Goal: Information Seeking & Learning: Learn about a topic

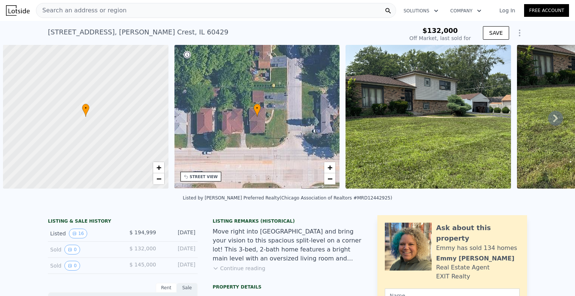
scroll to position [0, 533]
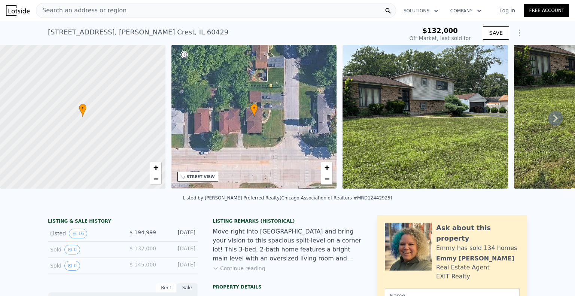
click at [110, 9] on span "Search an address or region" at bounding box center [81, 10] width 90 height 9
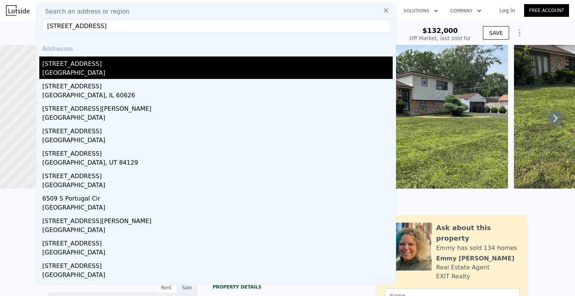
type input "[STREET_ADDRESS]"
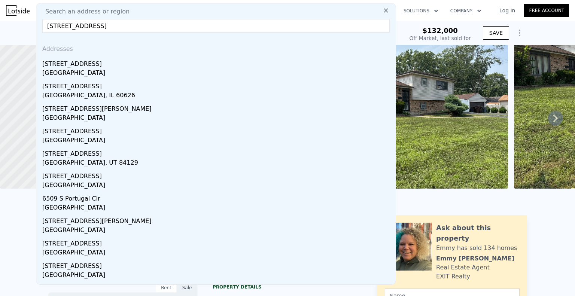
click at [94, 68] on div "[GEOGRAPHIC_DATA]" at bounding box center [217, 73] width 350 height 10
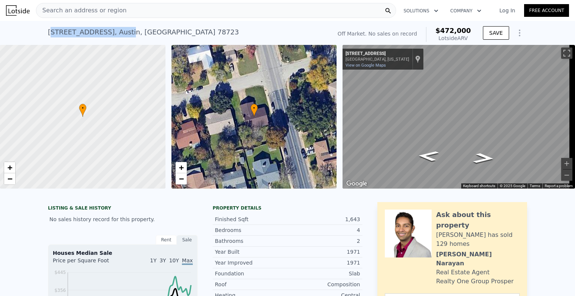
drag, startPoint x: 57, startPoint y: 33, endPoint x: 117, endPoint y: 29, distance: 60.0
click at [117, 29] on div "[STREET_ADDRESS]" at bounding box center [143, 32] width 191 height 10
drag, startPoint x: 43, startPoint y: 31, endPoint x: 150, endPoint y: 31, distance: 106.6
click at [150, 31] on div "[STREET_ADDRESS] No sales on record (~ARV $472k ) Off Market. No sales on recor…" at bounding box center [287, 33] width 575 height 24
copy div "[STREET_ADDRESS]"
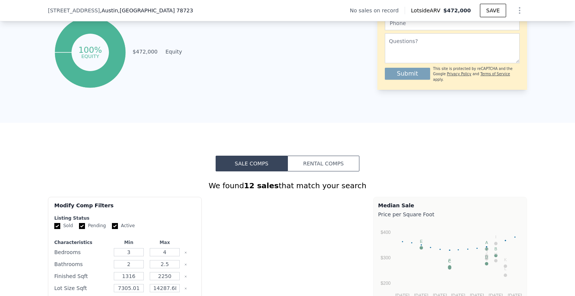
scroll to position [633, 0]
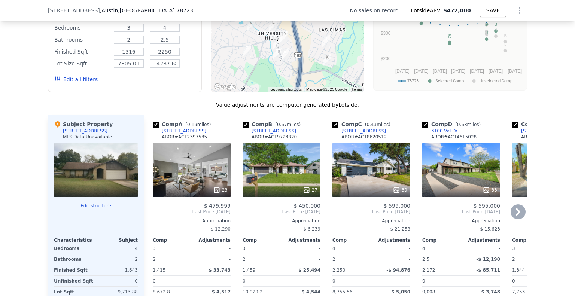
click at [156, 134] on link "[STREET_ADDRESS]" at bounding box center [180, 131] width 54 height 6
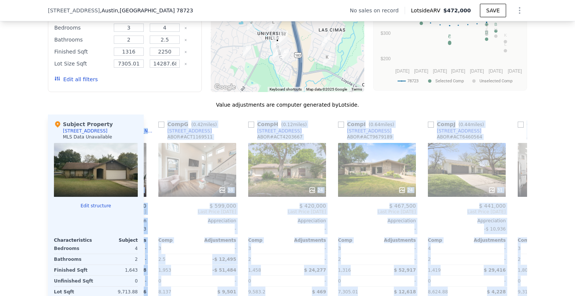
scroll to position [0, 712]
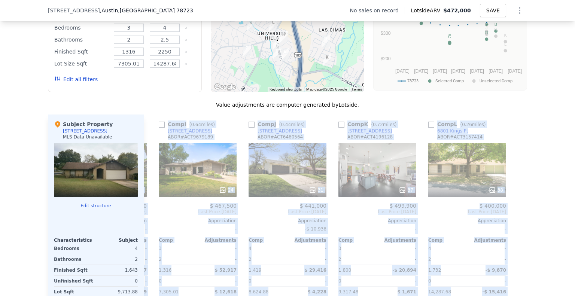
drag, startPoint x: 156, startPoint y: 139, endPoint x: 571, endPoint y: 251, distance: 430.2
click at [573, 254] on div "Search an address or region Solutions Company Open main menu Log In Free Accoun…" at bounding box center [287, 148] width 575 height 296
copy div "1721 Loremipsumd Si AMET # CON7681017 05 $ 433,122 Adip Elits Doe 5605 Temporin…"
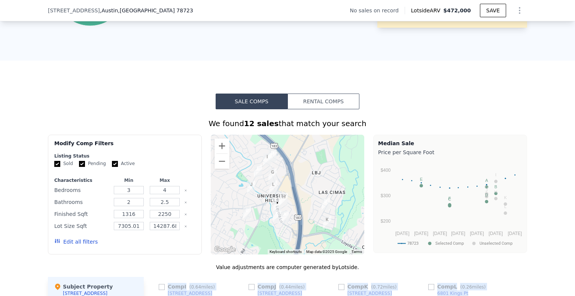
scroll to position [410, 0]
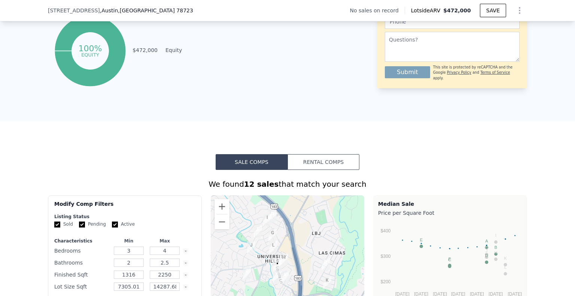
click at [312, 167] on button "Rental Comps" at bounding box center [323, 162] width 72 height 16
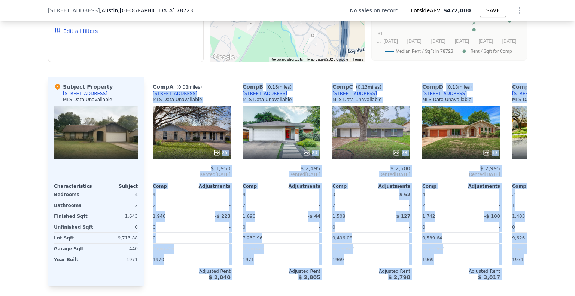
scroll to position [0, 533]
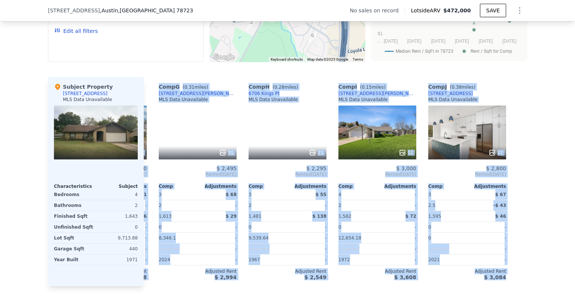
drag, startPoint x: 148, startPoint y: 100, endPoint x: 571, endPoint y: 265, distance: 453.4
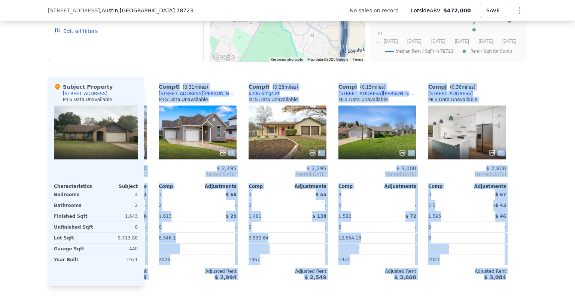
click at [571, 265] on div "Search an address or region Solutions Company Open main menu Log In Free Accoun…" at bounding box center [287, 148] width 575 height 296
copy div "6501 Highpoint Cv MLS Data Unavailable 25 $ 1,950 Rented [DATE] Comp Adjustment…"
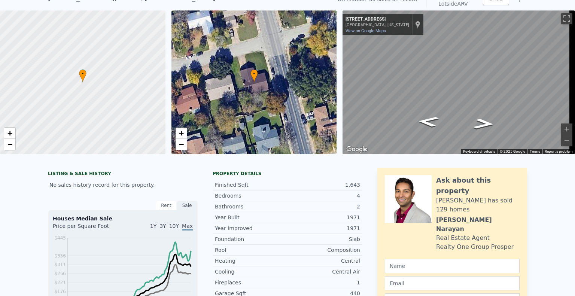
scroll to position [0, 0]
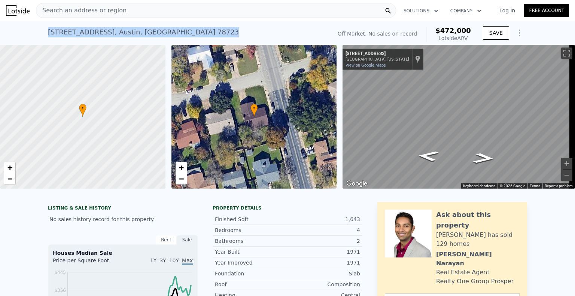
drag, startPoint x: 45, startPoint y: 30, endPoint x: 150, endPoint y: 33, distance: 104.4
click at [157, 32] on div "[STREET_ADDRESS] No sales on record (~ARV $472k )" at bounding box center [188, 34] width 281 height 21
copy div "[STREET_ADDRESS]"
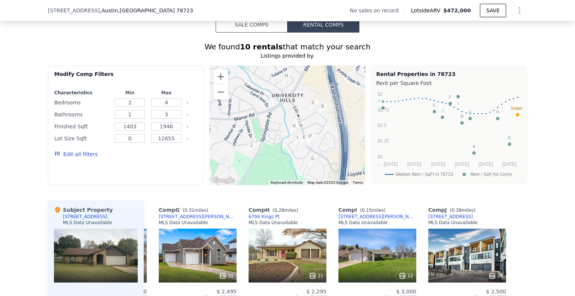
scroll to position [558, 0]
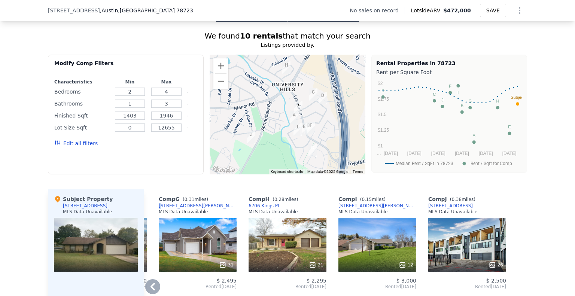
drag, startPoint x: 154, startPoint y: 211, endPoint x: 159, endPoint y: 211, distance: 4.6
click at [159, 211] on div "Comp G ( 0.31 miles) [STREET_ADDRESS][PERSON_NAME] MLS Data Unavailable 31 $ 2,…" at bounding box center [198, 293] width 84 height 209
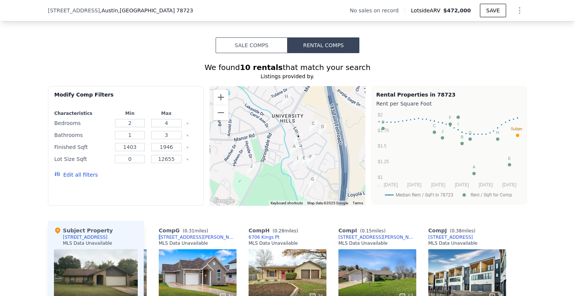
scroll to position [446, 0]
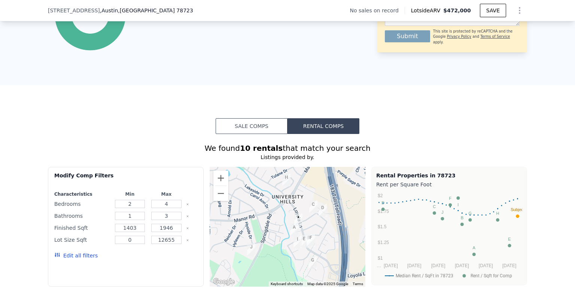
click at [245, 132] on button "Sale Comps" at bounding box center [252, 126] width 72 height 16
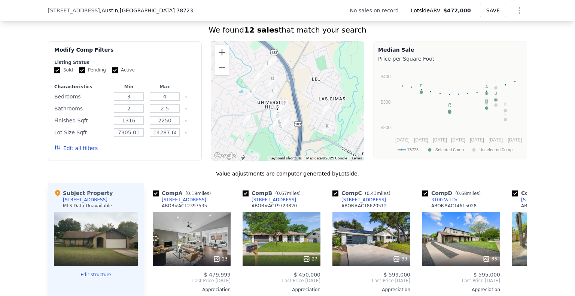
scroll to position [558, 0]
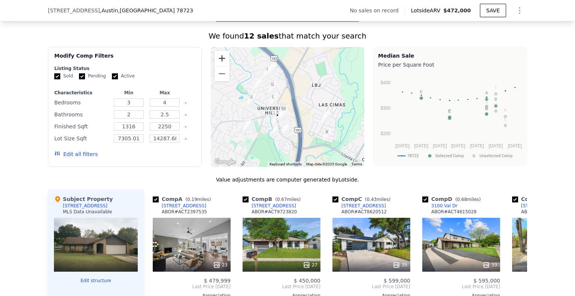
click at [220, 62] on button "Zoom in" at bounding box center [221, 58] width 15 height 15
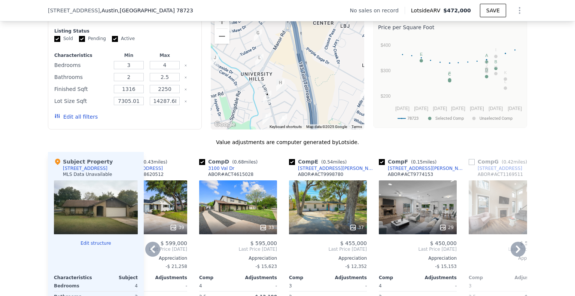
scroll to position [671, 0]
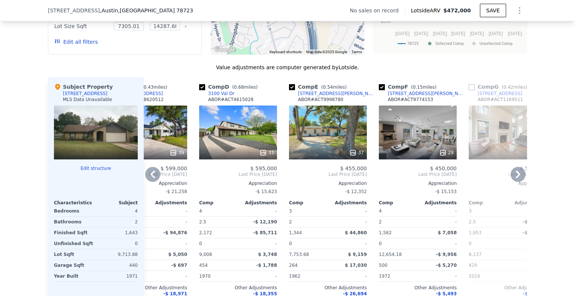
click at [516, 178] on icon at bounding box center [518, 174] width 4 height 7
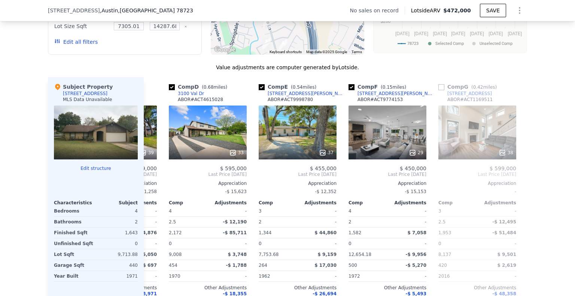
scroll to position [0, 403]
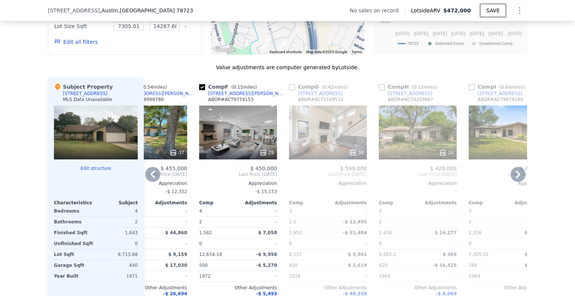
click at [515, 179] on icon at bounding box center [517, 174] width 15 height 15
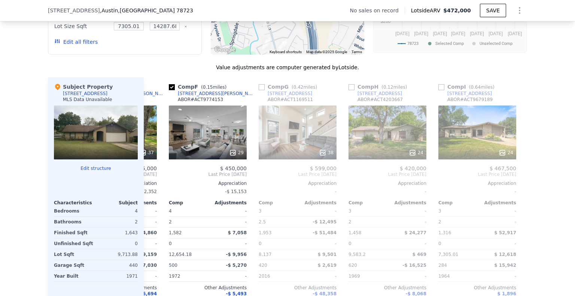
scroll to position [0, 582]
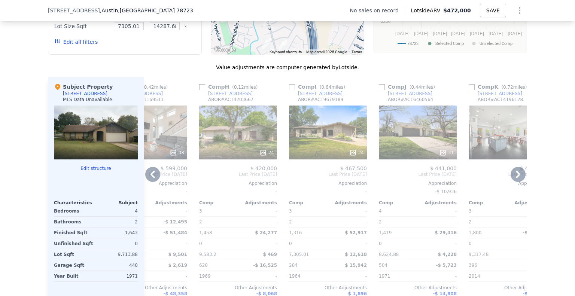
click at [514, 179] on icon at bounding box center [517, 174] width 15 height 15
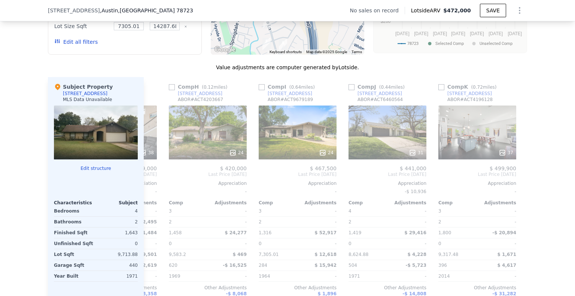
scroll to position [0, 712]
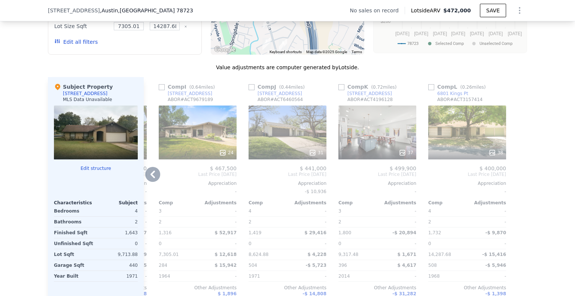
click at [152, 180] on icon at bounding box center [152, 174] width 15 height 15
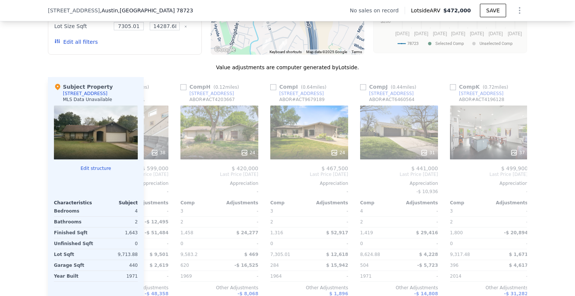
scroll to position [0, 533]
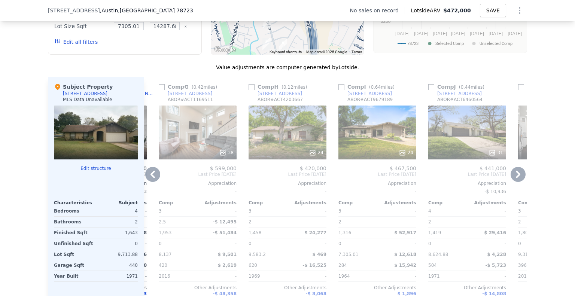
click at [150, 178] on icon at bounding box center [152, 174] width 4 height 7
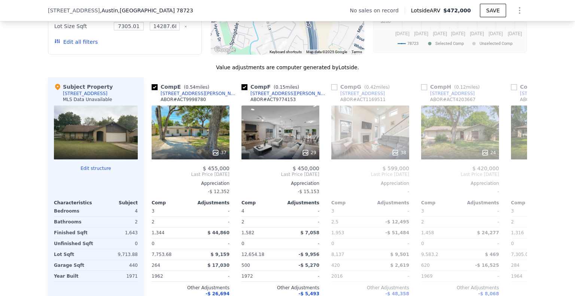
scroll to position [0, 353]
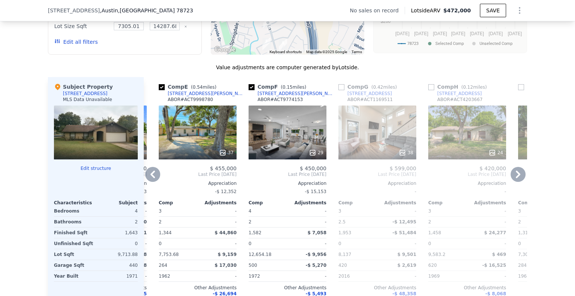
click at [150, 178] on icon at bounding box center [152, 174] width 4 height 7
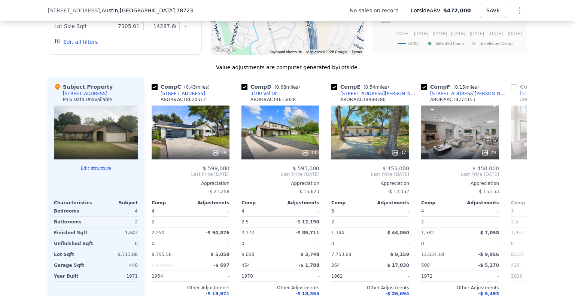
scroll to position [0, 174]
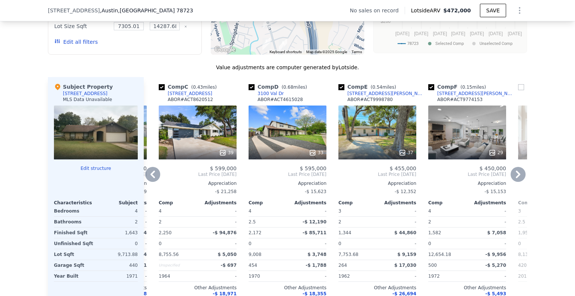
click at [150, 178] on icon at bounding box center [152, 174] width 4 height 7
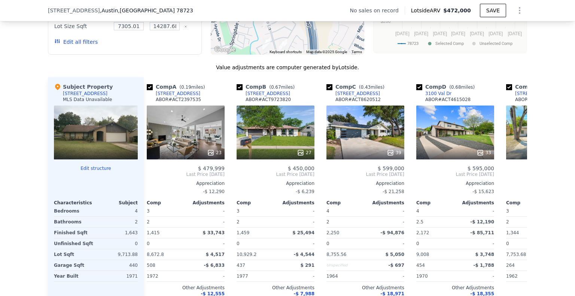
scroll to position [0, 0]
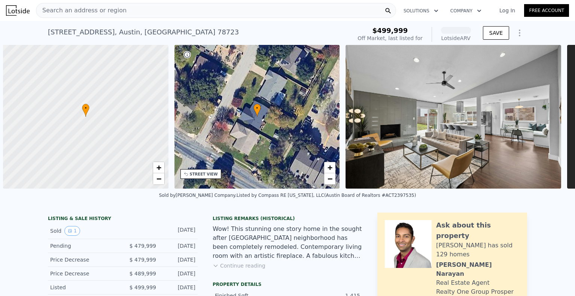
scroll to position [0, 3]
